Goal: Book appointment/travel/reservation

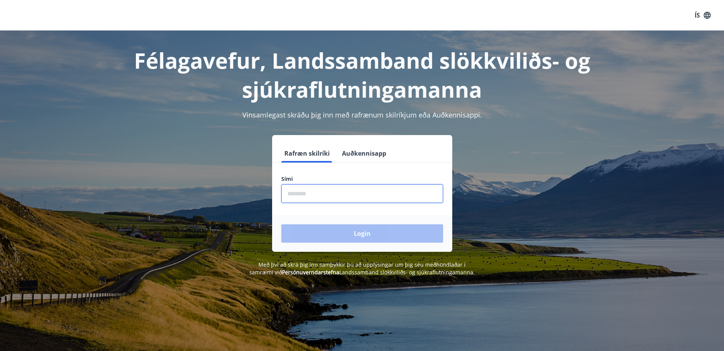
click at [327, 197] on input "phone" at bounding box center [362, 193] width 162 height 19
type input "********"
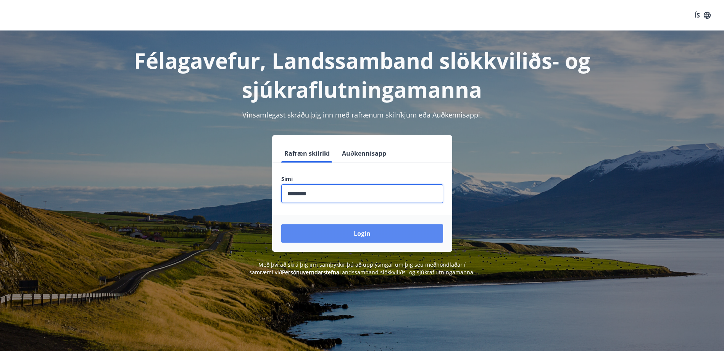
click at [332, 233] on button "Login" at bounding box center [362, 233] width 162 height 18
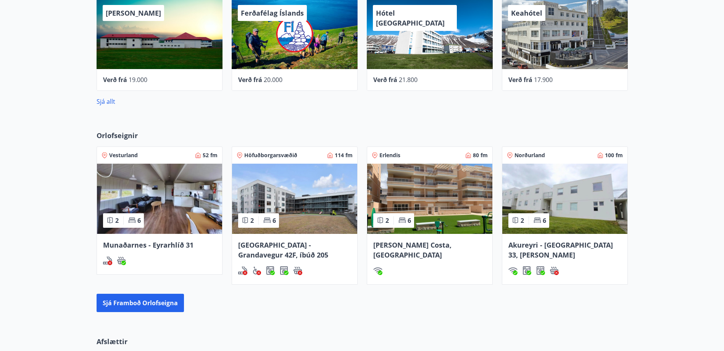
scroll to position [382, 0]
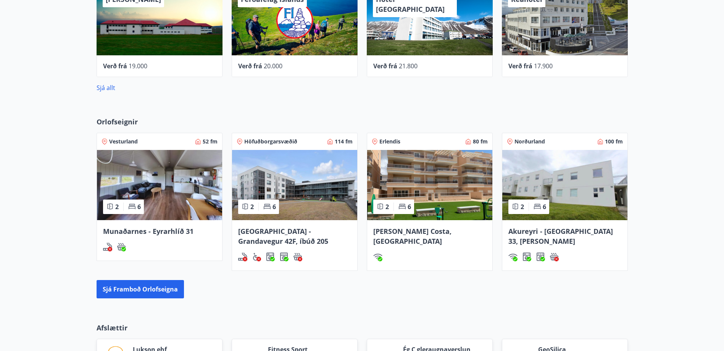
click at [308, 208] on img at bounding box center [294, 185] width 125 height 70
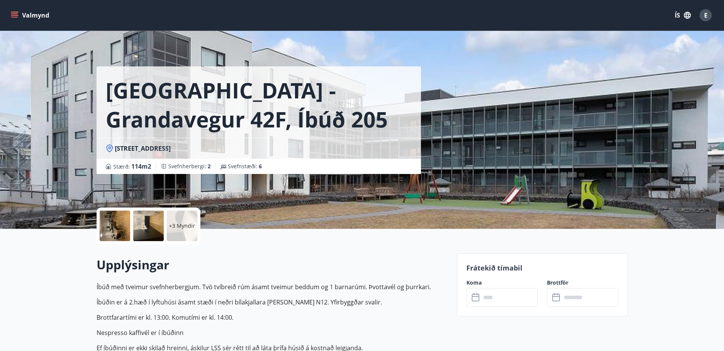
click at [483, 269] on p "Frátekið tímabil" at bounding box center [542, 268] width 152 height 10
click at [27, 5] on div "Valmynd ÍS E" at bounding box center [362, 15] width 724 height 31
click at [25, 11] on button "Valmynd" at bounding box center [30, 15] width 43 height 14
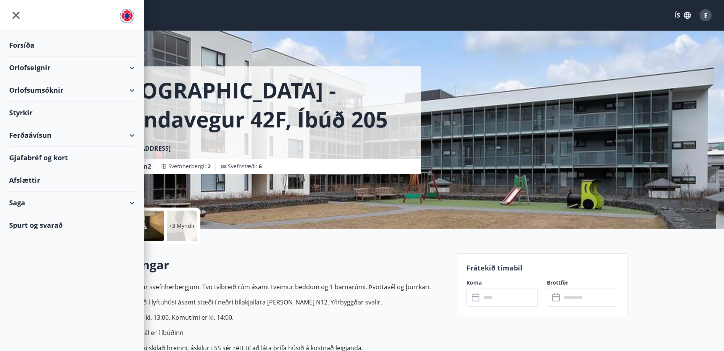
click at [27, 65] on div "Orlofseignir" at bounding box center [72, 67] width 126 height 23
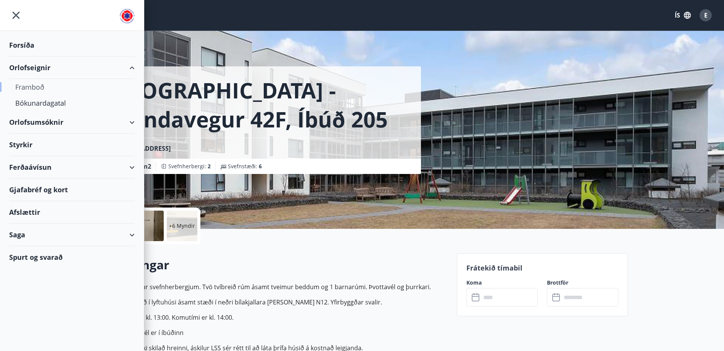
click at [35, 85] on div "Framboð" at bounding box center [71, 87] width 113 height 16
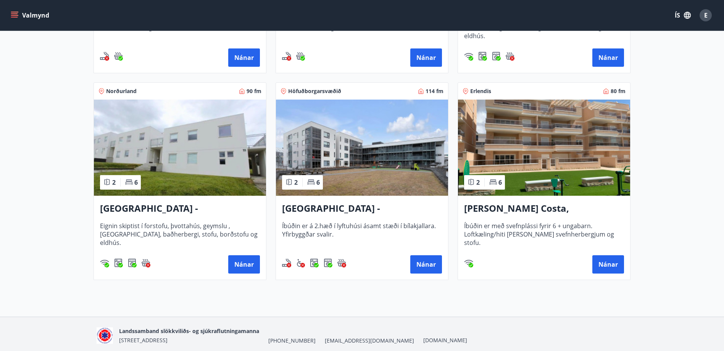
scroll to position [305, 0]
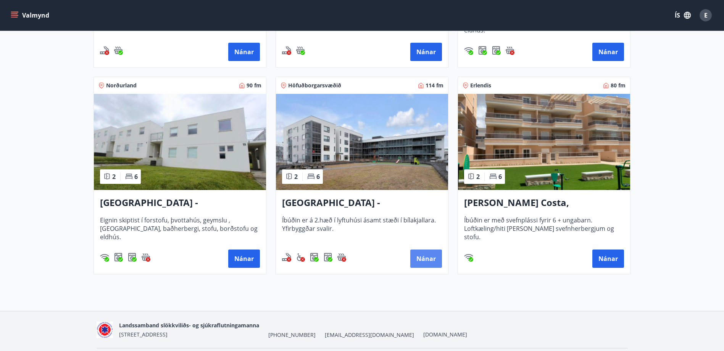
click at [431, 256] on button "Nánar" at bounding box center [426, 259] width 32 height 18
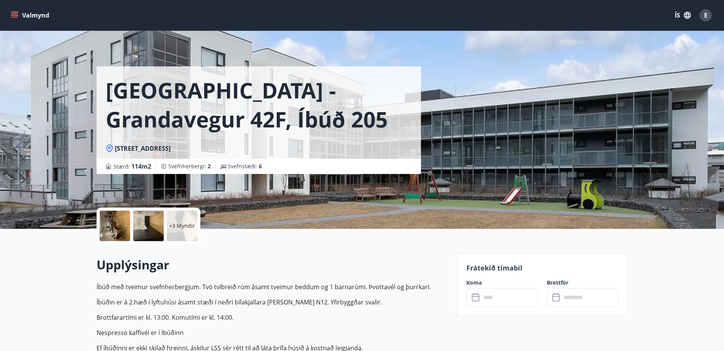
click at [482, 270] on p "Frátekið tímabil" at bounding box center [542, 268] width 152 height 10
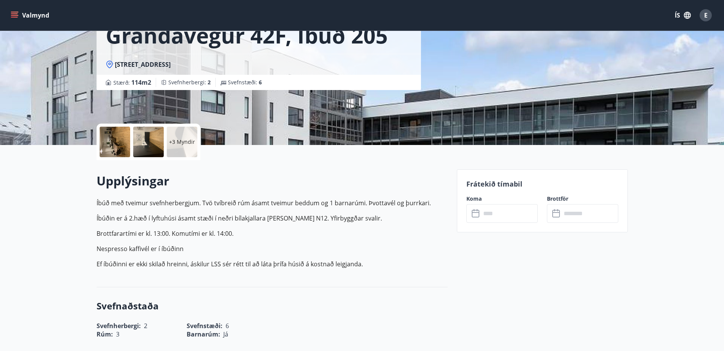
scroll to position [153, 0]
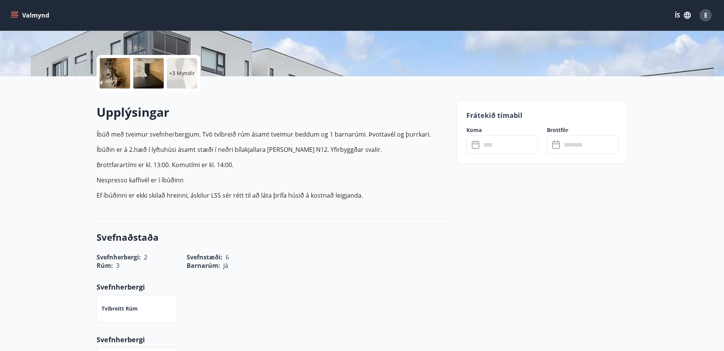
click at [490, 145] on input "text" at bounding box center [509, 144] width 57 height 19
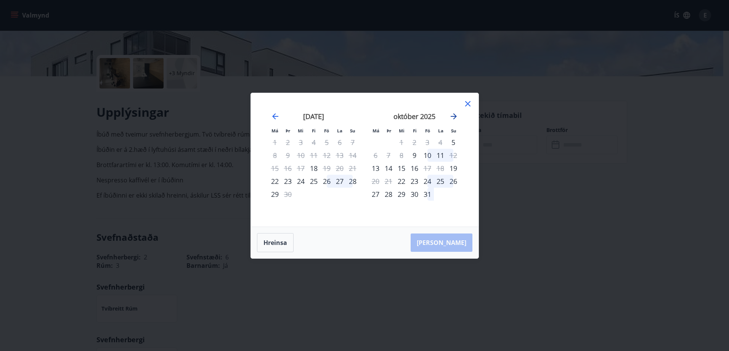
click at [453, 116] on icon "Move forward to switch to the next month." at bounding box center [453, 116] width 9 height 9
click at [453, 116] on icon "Move forward to switch to the next month." at bounding box center [454, 116] width 6 height 6
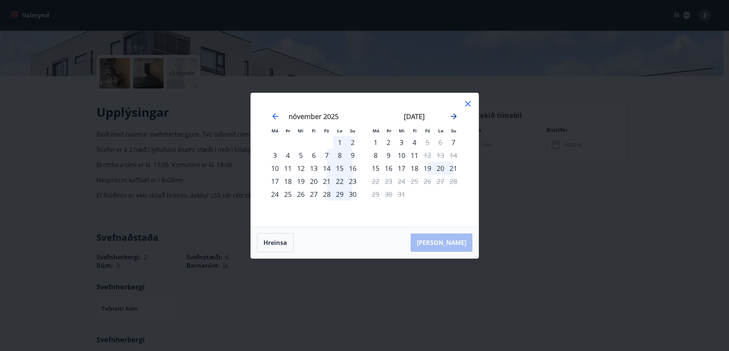
click at [451, 117] on icon "Move forward to switch to the next month." at bounding box center [453, 116] width 9 height 9
click at [451, 116] on icon "Move forward to switch to the next month." at bounding box center [454, 116] width 6 height 6
click at [467, 105] on icon at bounding box center [467, 103] width 5 height 5
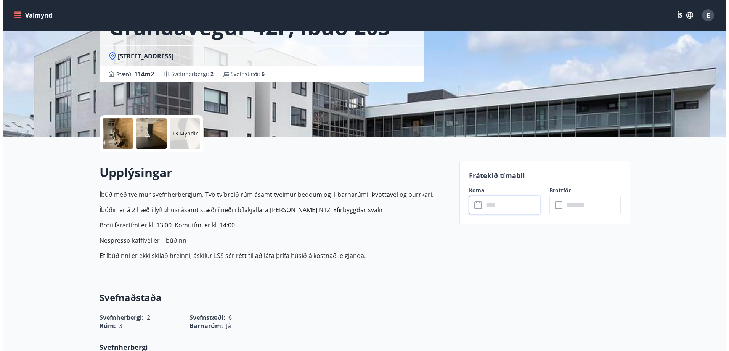
scroll to position [0, 0]
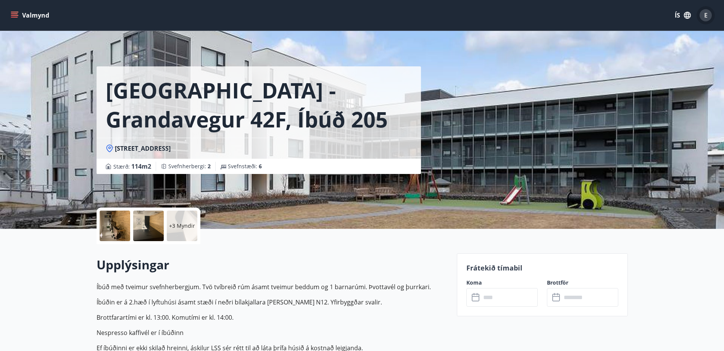
click at [701, 15] on div "E" at bounding box center [705, 15] width 12 height 12
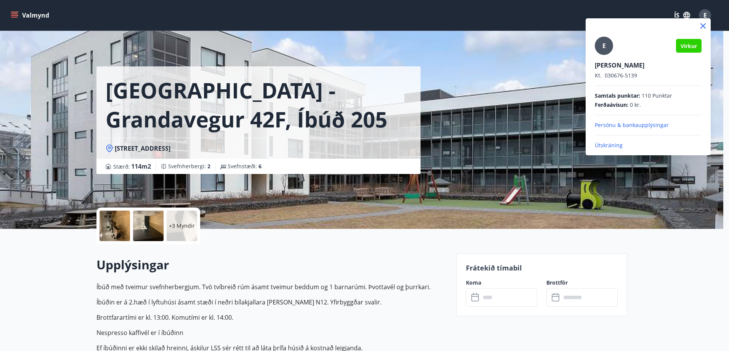
click at [618, 145] on p "Útskráning" at bounding box center [648, 146] width 107 height 8
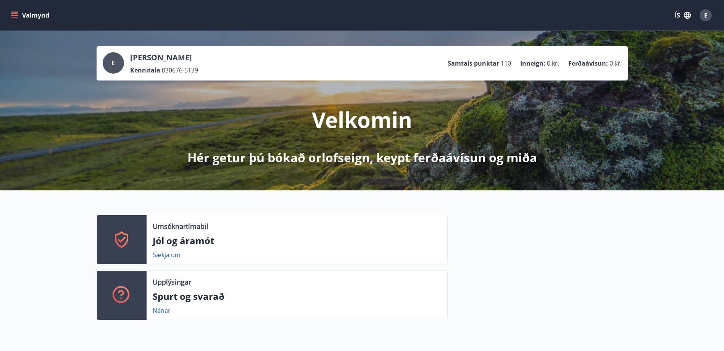
click at [24, 14] on button "Valmynd" at bounding box center [30, 15] width 43 height 14
